Goal: Task Accomplishment & Management: Manage account settings

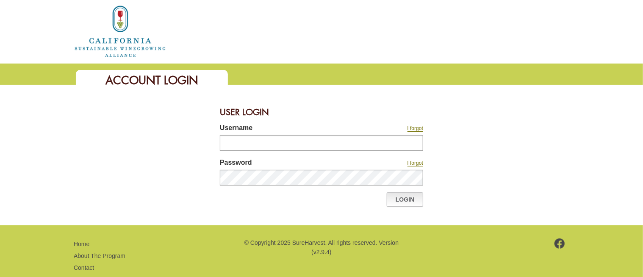
type input "********"
click at [394, 197] on link "Login" at bounding box center [405, 199] width 36 height 14
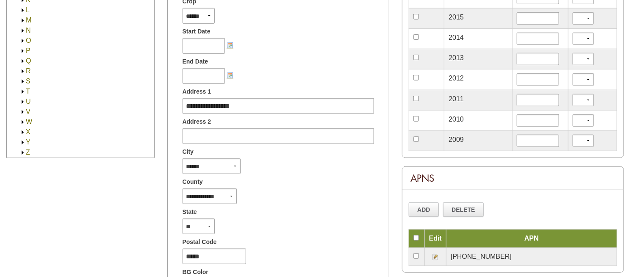
scroll to position [367, 0]
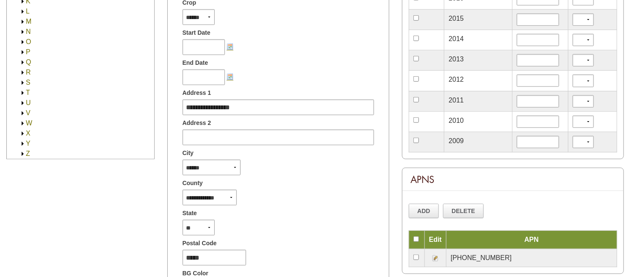
click at [22, 151] on img at bounding box center [22, 154] width 6 height 6
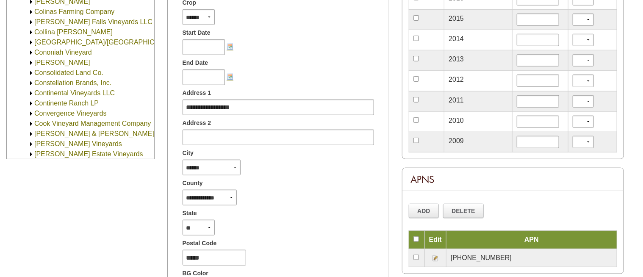
scroll to position [1494, 0]
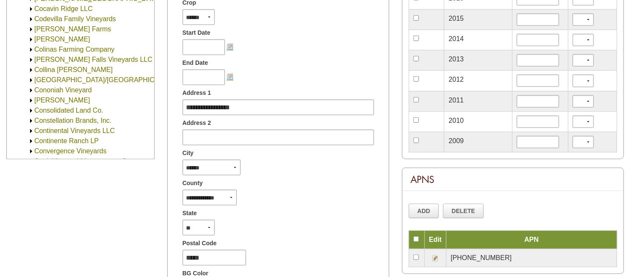
click at [316, 70] on div "*" at bounding box center [278, 76] width 204 height 17
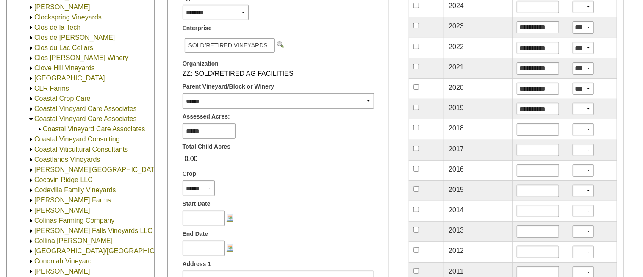
scroll to position [197, 0]
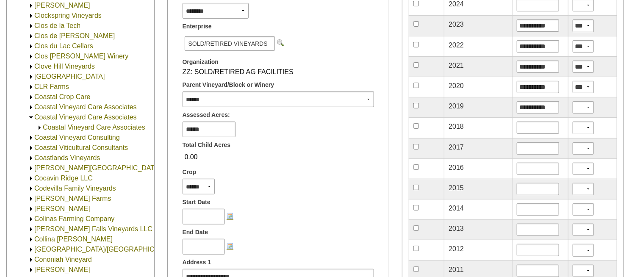
click at [352, 64] on div "Organization" at bounding box center [278, 60] width 204 height 13
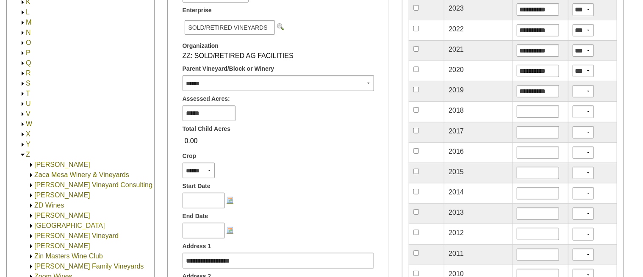
scroll to position [311, 0]
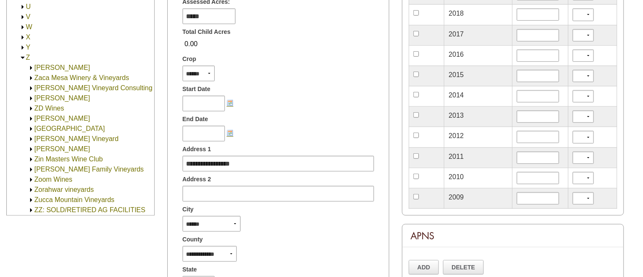
click at [29, 207] on img at bounding box center [31, 210] width 6 height 6
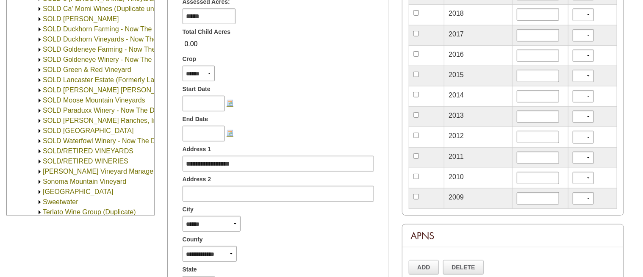
scroll to position [2855, 0]
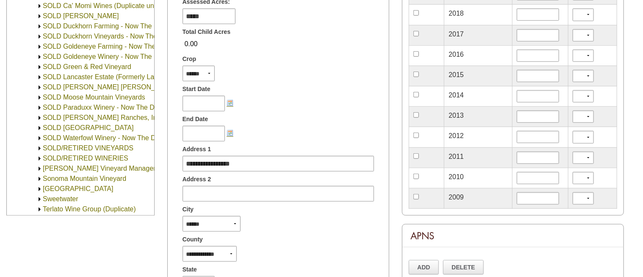
click at [39, 148] on img at bounding box center [39, 148] width 6 height 6
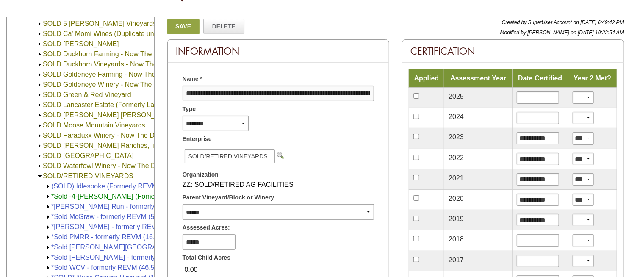
scroll to position [0, 64]
drag, startPoint x: 186, startPoint y: 93, endPoint x: 361, endPoint y: 104, distance: 175.3
